Goal: Information Seeking & Learning: Learn about a topic

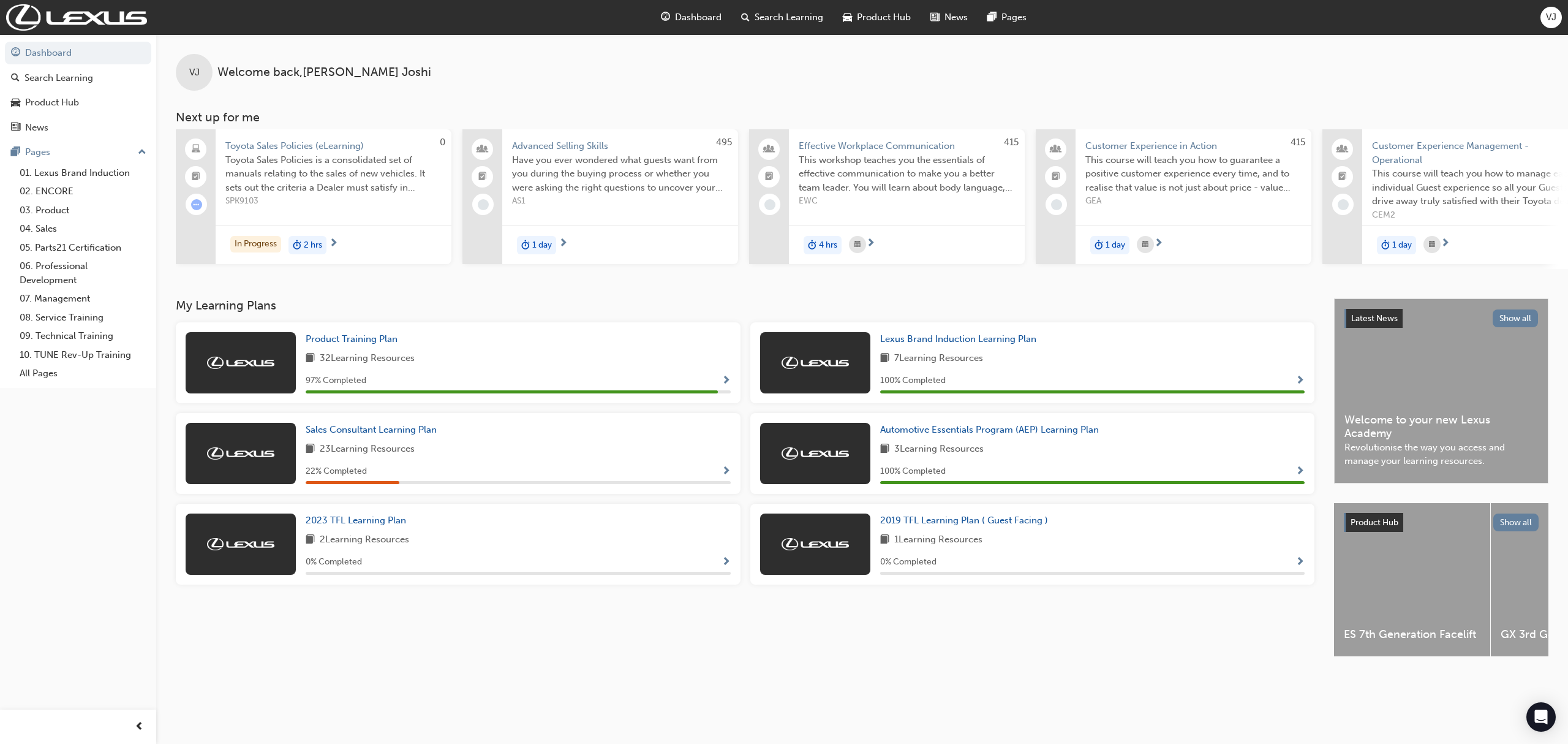
click at [966, 532] on div "2019 TFL Learning Plan ( Guest Facing ) 1 Learning Resources 0 % Completed" at bounding box center [1093, 544] width 425 height 61
click at [969, 526] on span "2019 TFL Learning Plan ( Guest Facing )" at bounding box center [964, 520] width 168 height 11
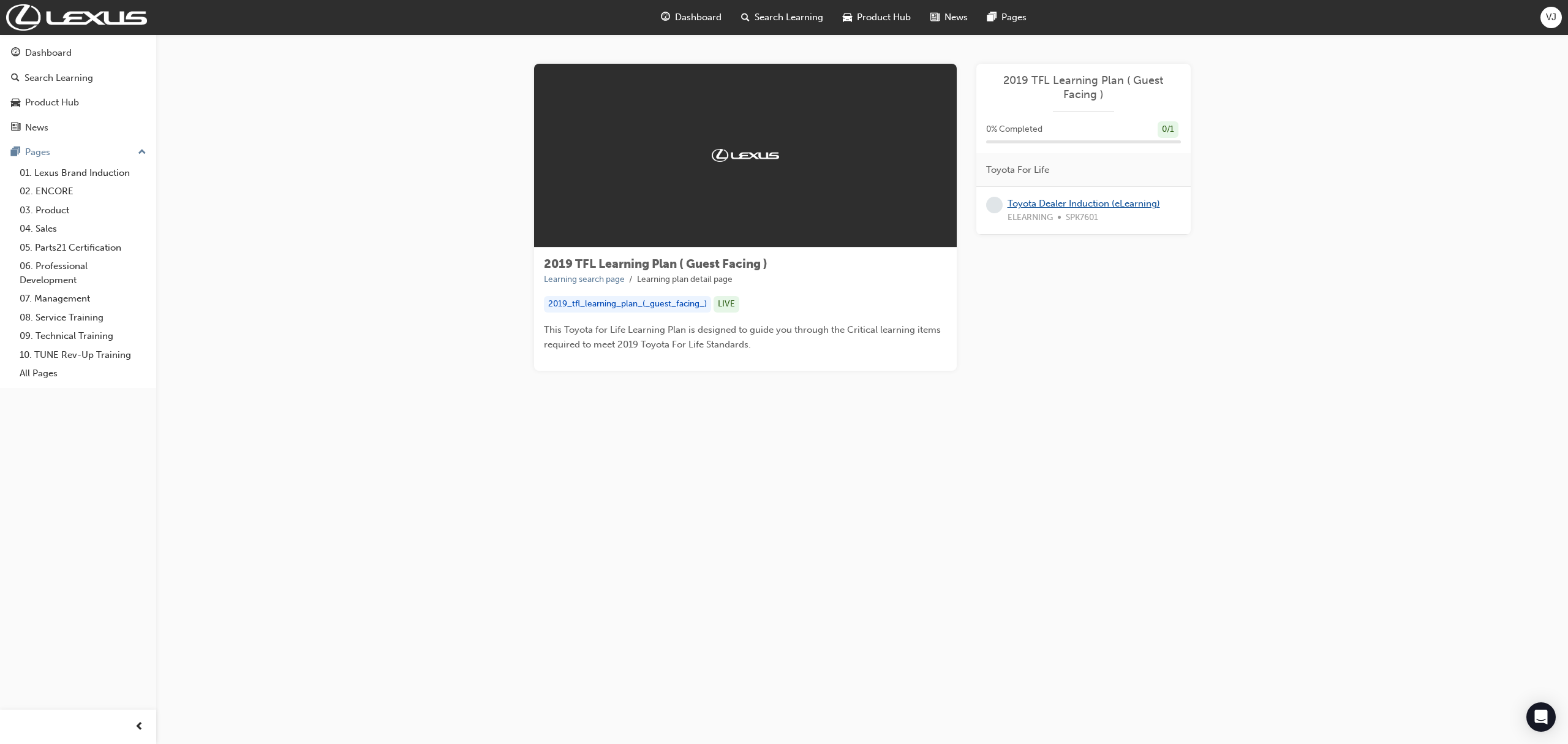
click at [1072, 202] on link "Toyota Dealer Induction (eLearning)" at bounding box center [1083, 203] width 153 height 11
click at [694, 20] on span "Dashboard" at bounding box center [699, 17] width 47 height 14
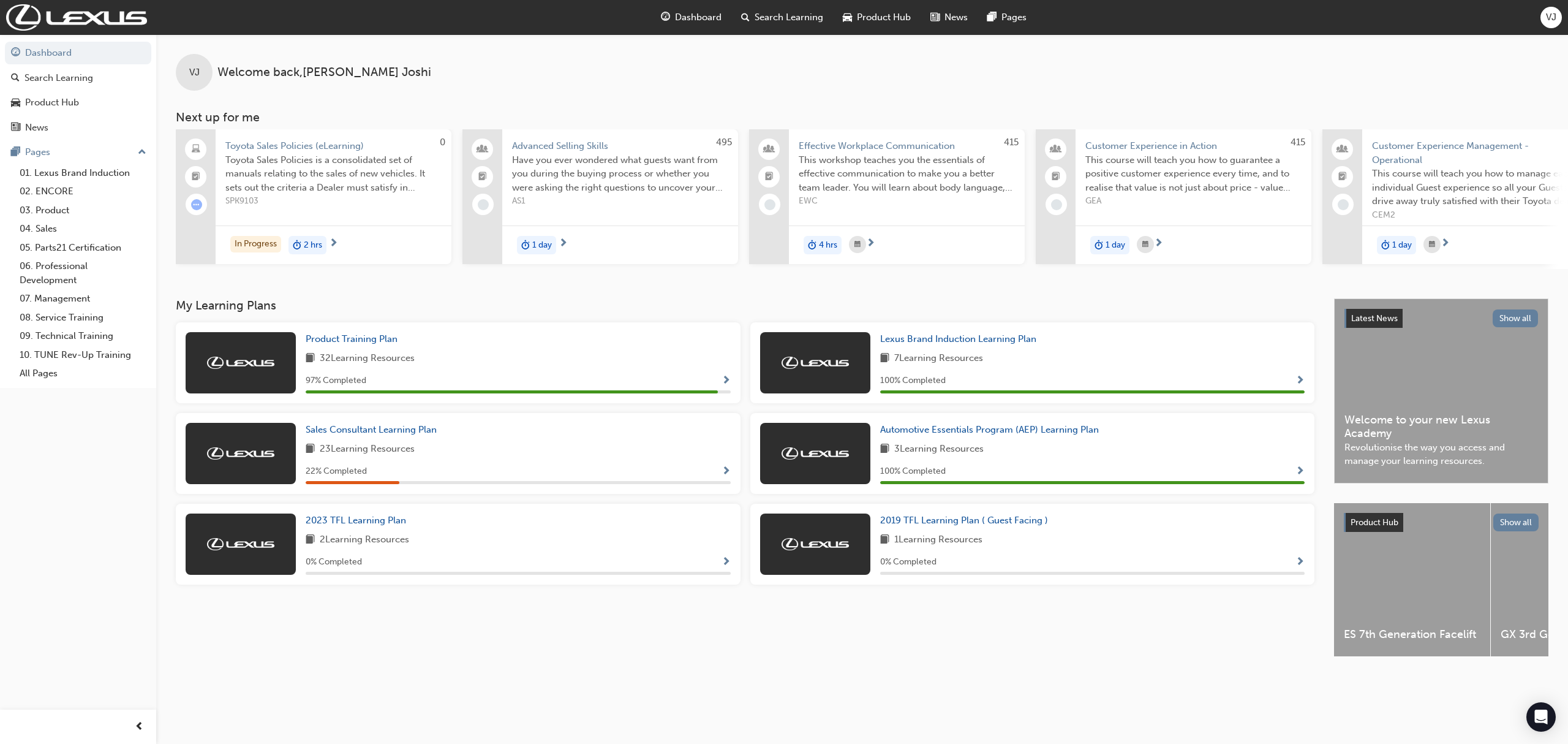
click at [523, 142] on span "Advanced Selling Skills" at bounding box center [620, 145] width 216 height 14
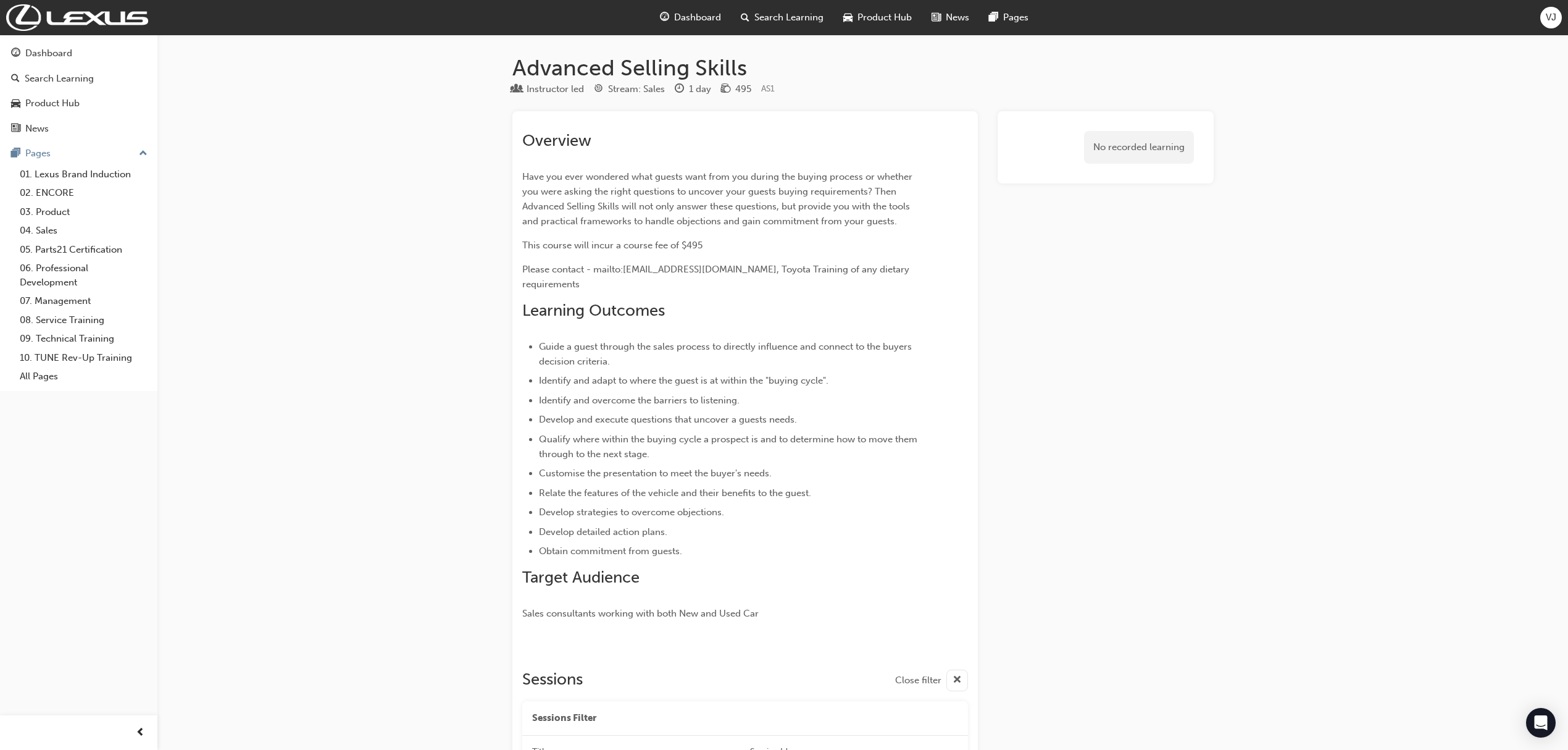
click at [1142, 373] on div "No recorded learning" at bounding box center [1106, 514] width 216 height 806
